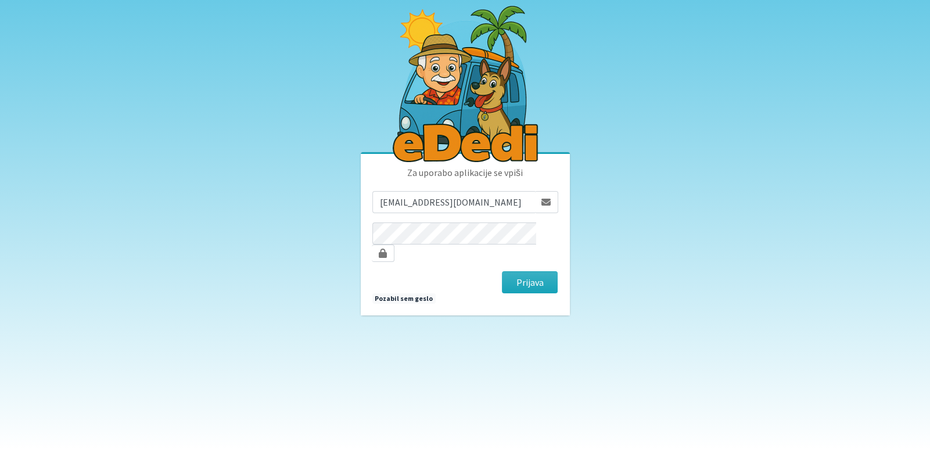
drag, startPoint x: 511, startPoint y: 399, endPoint x: 509, endPoint y: 375, distance: 23.9
click at [510, 379] on body "Za uporabo aplikacije se vpiši [EMAIL_ADDRESS][DOMAIN_NAME] [GEOGRAPHIC_DATA] P…" at bounding box center [465, 224] width 930 height 449
click at [544, 272] on button "Prijava" at bounding box center [530, 282] width 56 height 22
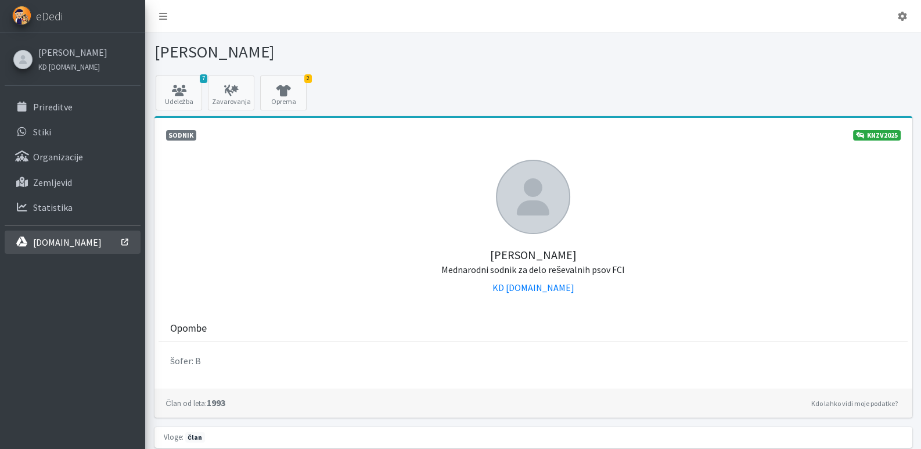
click at [68, 242] on p "[DOMAIN_NAME]" at bounding box center [67, 242] width 69 height 12
click at [73, 239] on p "[DOMAIN_NAME]" at bounding box center [67, 242] width 69 height 12
